Goal: Find specific page/section: Find specific page/section

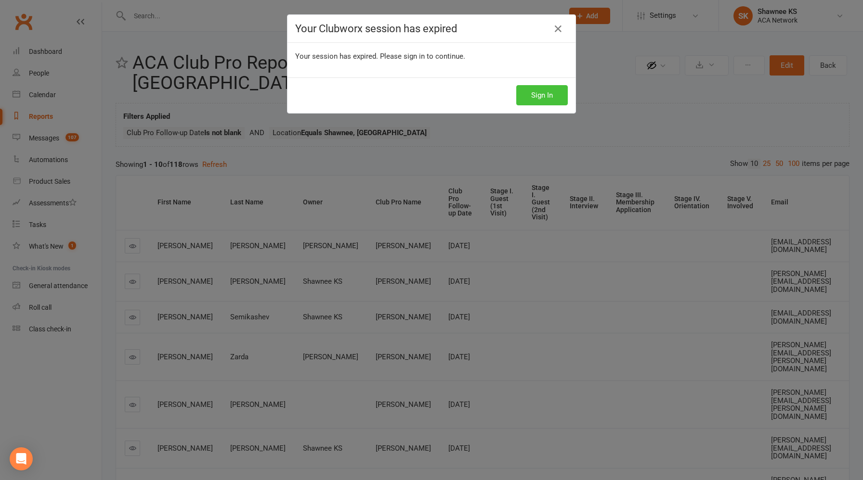
click at [548, 90] on button "Sign In" at bounding box center [542, 95] width 52 height 20
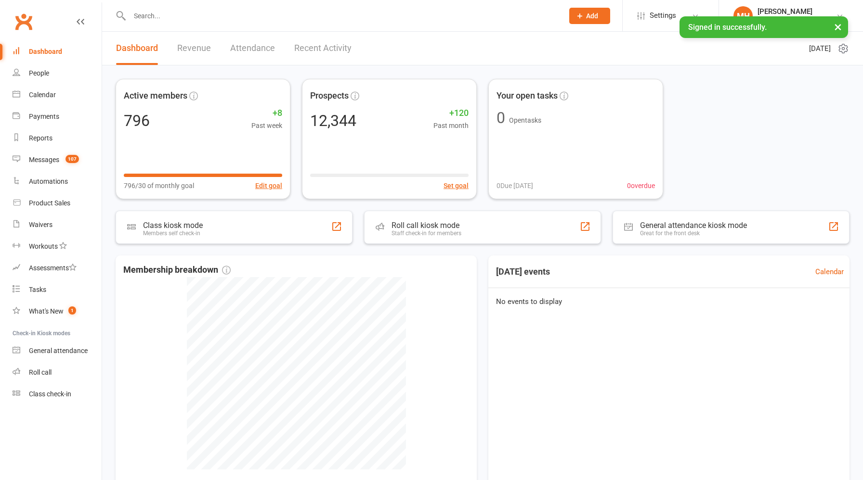
click at [191, 53] on link "Revenue" at bounding box center [194, 48] width 34 height 33
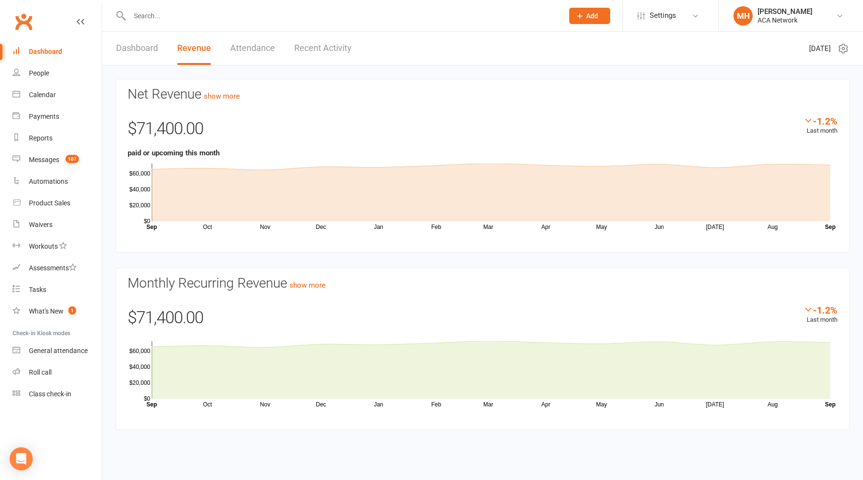
click at [827, 225] on icon "Oct Nov Dec Jan Feb Mar Apr May Jun Jul Aug Month Sep Sep $0 $20,000 $40,000 $6…" at bounding box center [483, 195] width 710 height 72
click at [144, 48] on link "Dashboard" at bounding box center [137, 48] width 42 height 33
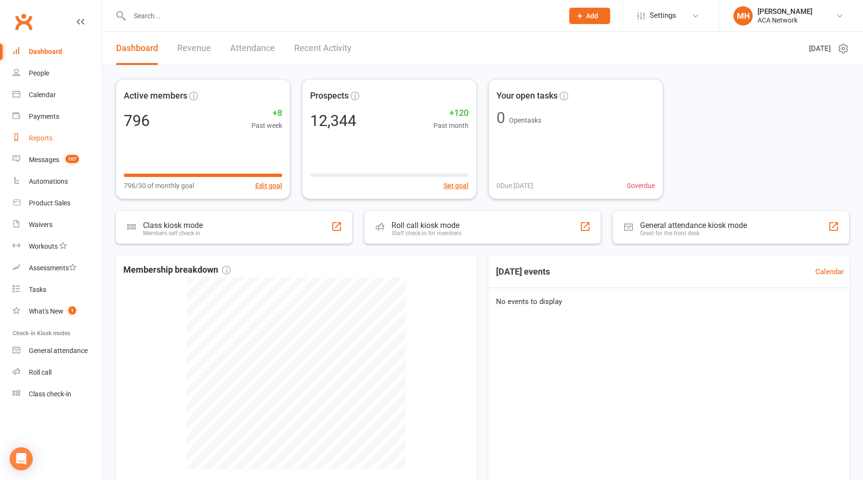
click at [44, 137] on div "Reports" at bounding box center [41, 138] width 24 height 8
select select "100"
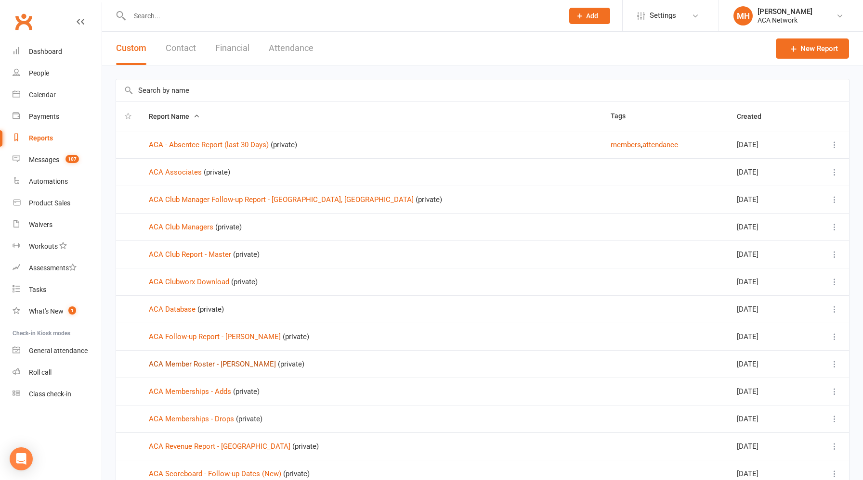
click at [219, 363] on link "ACA Member Roster - Martin Hess" at bounding box center [212, 364] width 127 height 9
click at [0, 0] on div "Loading" at bounding box center [0, 0] width 0 height 0
